Goal: Task Accomplishment & Management: Use online tool/utility

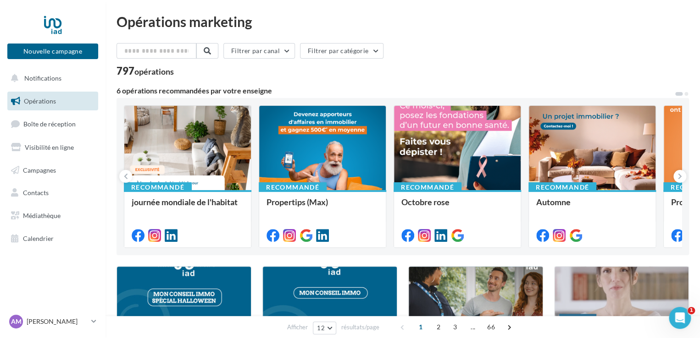
drag, startPoint x: 404, startPoint y: 105, endPoint x: 304, endPoint y: 28, distance: 125.6
click at [304, 28] on div "Opérations marketing" at bounding box center [402, 22] width 572 height 14
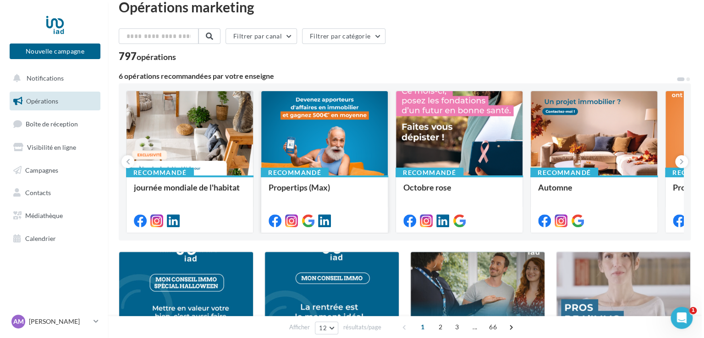
scroll to position [16, 0]
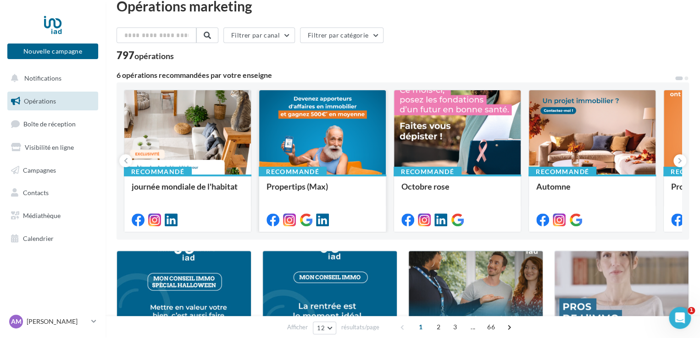
click at [324, 132] on div at bounding box center [322, 132] width 127 height 85
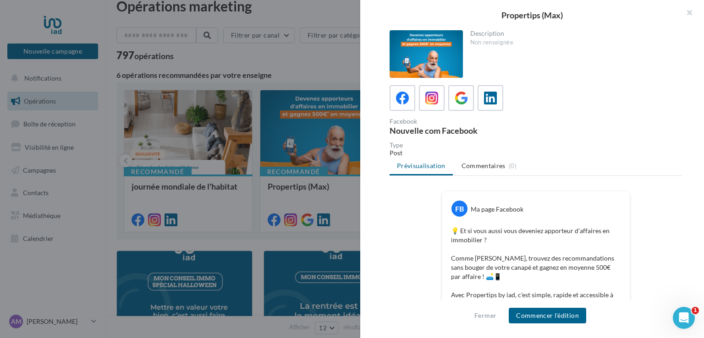
click at [440, 52] on div at bounding box center [426, 54] width 73 height 48
click at [400, 103] on icon at bounding box center [402, 98] width 13 height 13
click at [565, 310] on button "Commencer l'édition" at bounding box center [547, 316] width 77 height 16
